Goal: Task Accomplishment & Management: Use online tool/utility

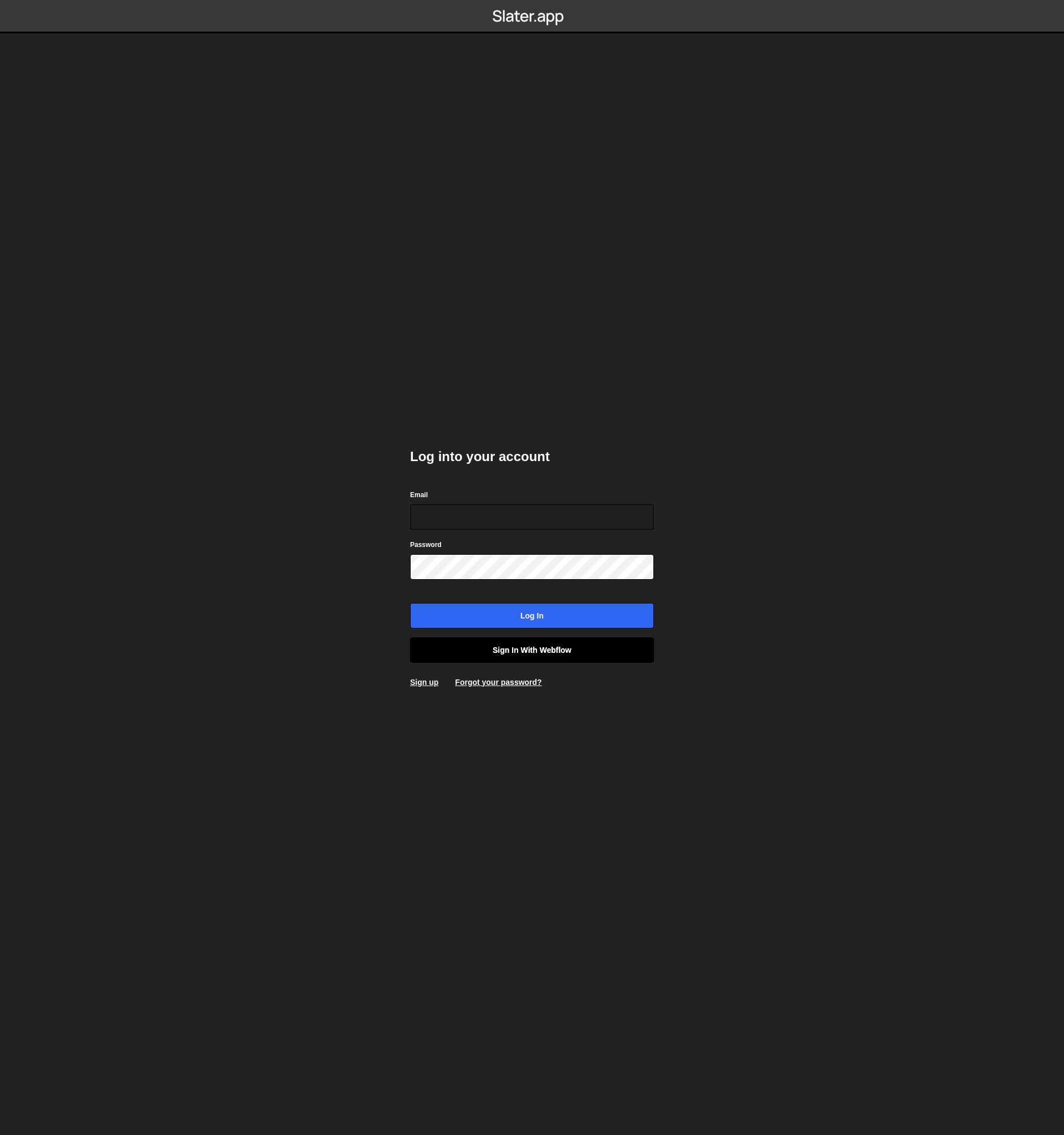
click at [546, 648] on link "Sign in with Webflow" at bounding box center [532, 650] width 243 height 25
click at [532, 0] on com-1password-button at bounding box center [532, 0] width 0 height 0
type input "cosmin.iorgus@nutrient.io"
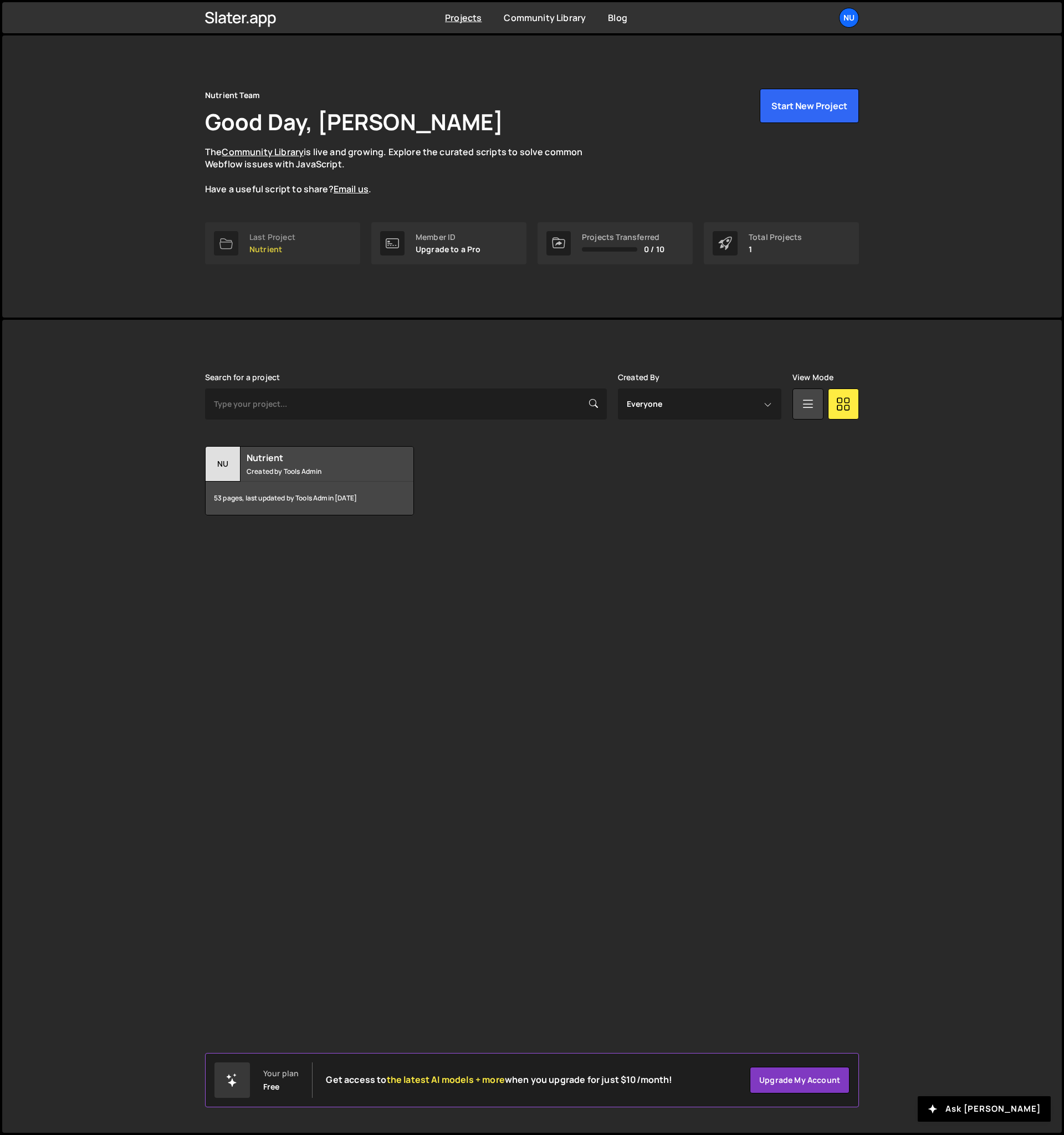
click at [250, 247] on p "Nutrient" at bounding box center [272, 249] width 46 height 9
